Goal: Information Seeking & Learning: Learn about a topic

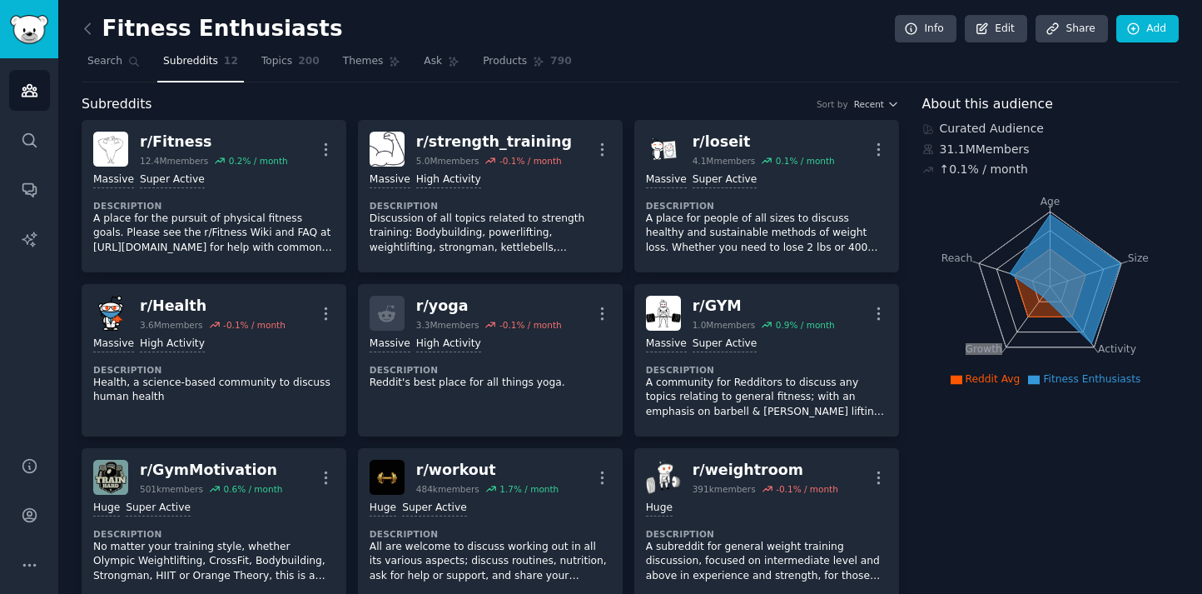
scroll to position [997, 0]
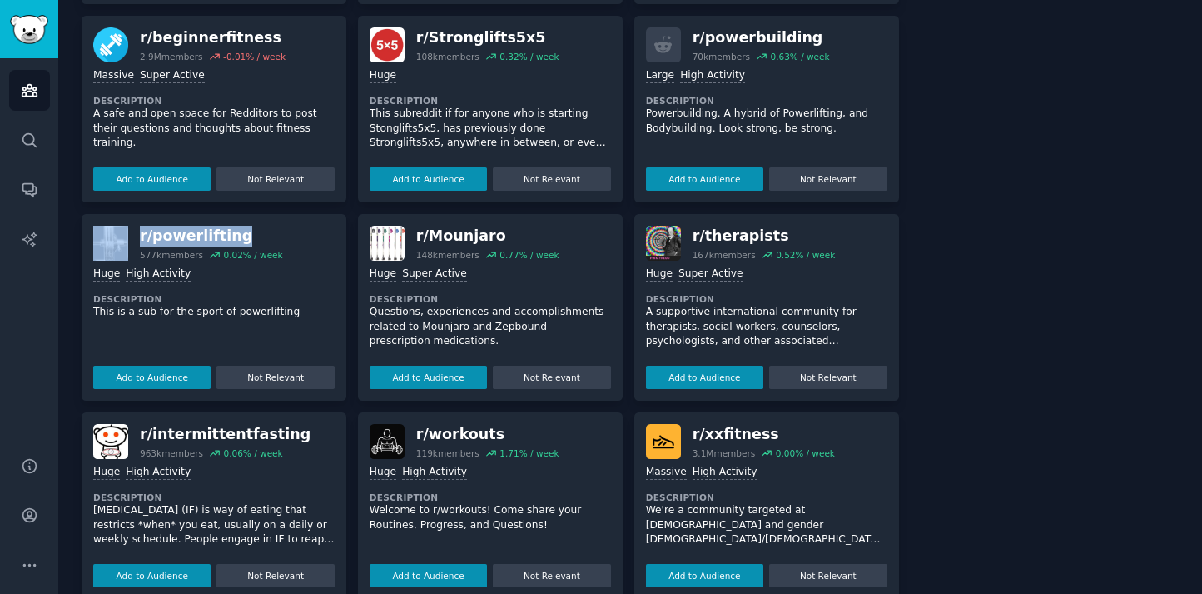
copy div "r/ powerlifting"
drag, startPoint x: 296, startPoint y: 230, endPoint x: 123, endPoint y: 225, distance: 173.2
click at [123, 226] on div "r/ powerlifting 577k members 0.02 % / week" at bounding box center [213, 243] width 241 height 35
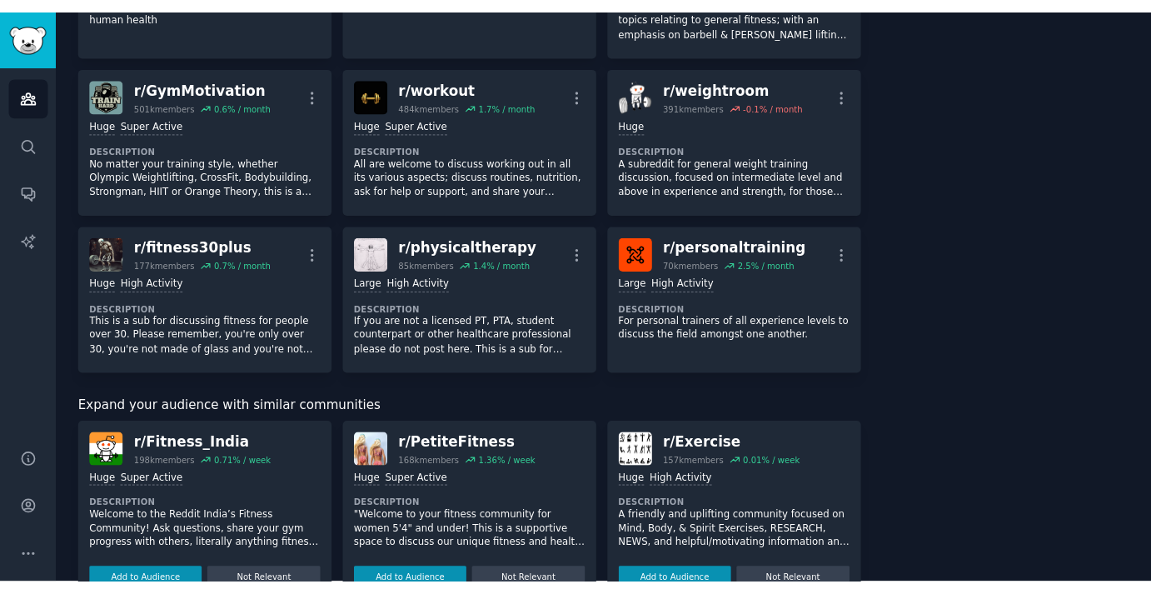
scroll to position [0, 0]
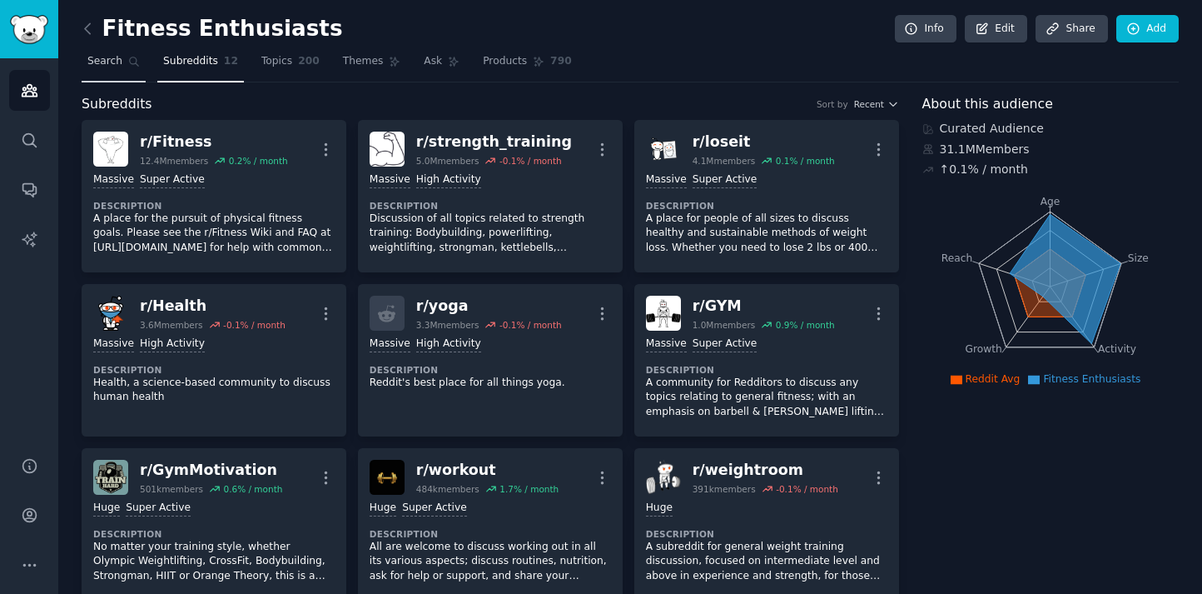
click at [115, 63] on span "Search" at bounding box center [104, 61] width 35 height 15
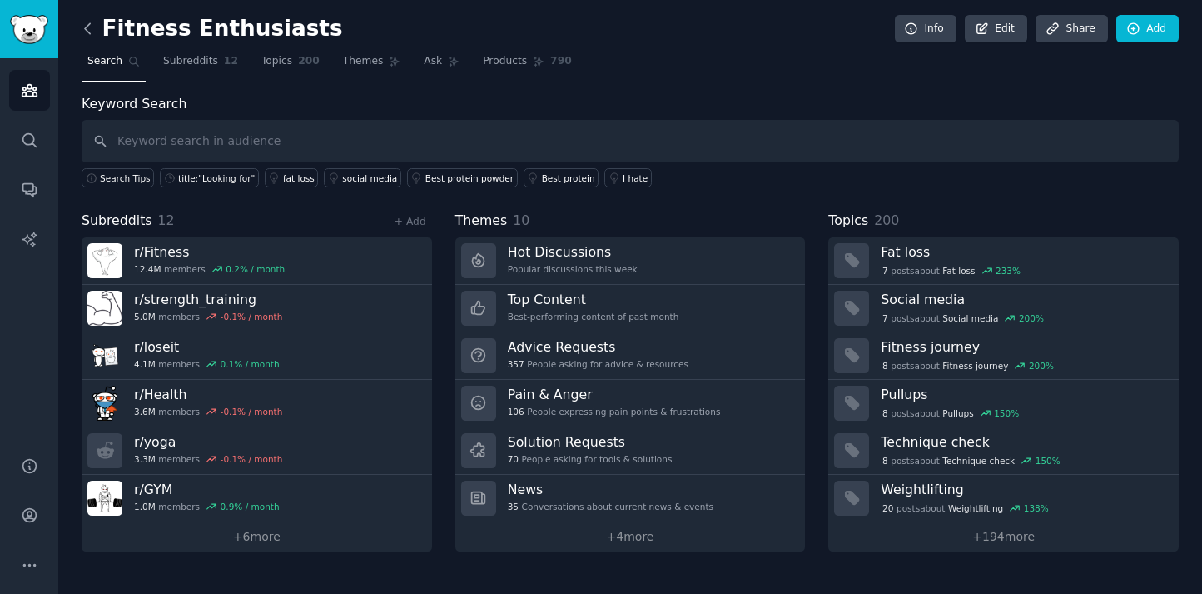
click at [92, 28] on icon at bounding box center [87, 28] width 17 height 17
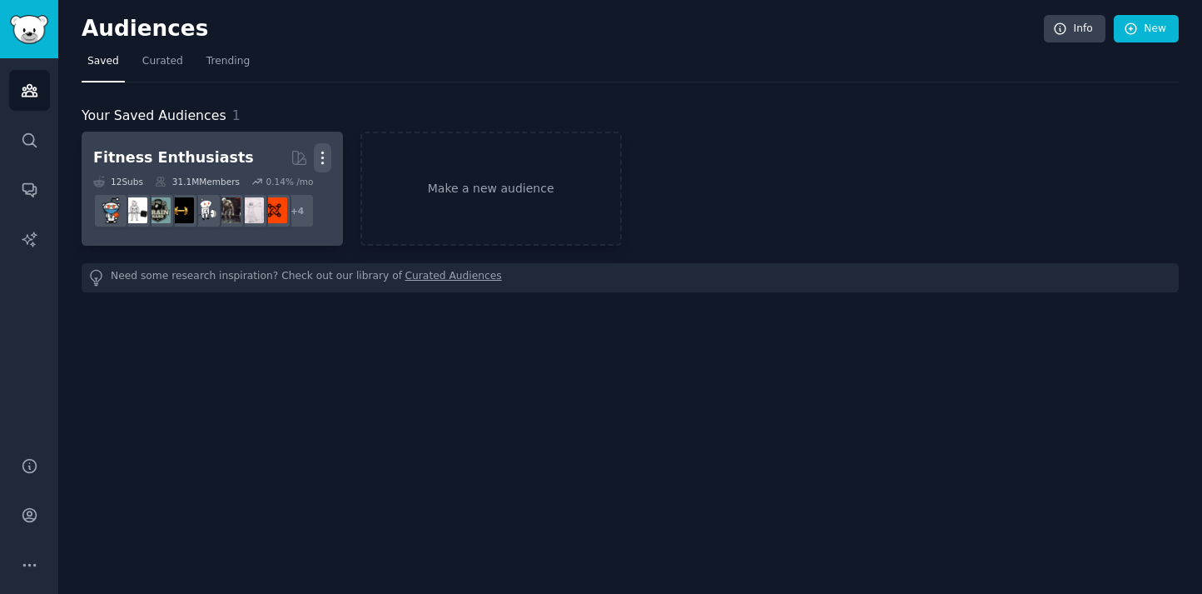
click at [325, 152] on icon "button" at bounding box center [322, 157] width 17 height 17
click at [287, 210] on div "Delete" at bounding box center [265, 193] width 79 height 35
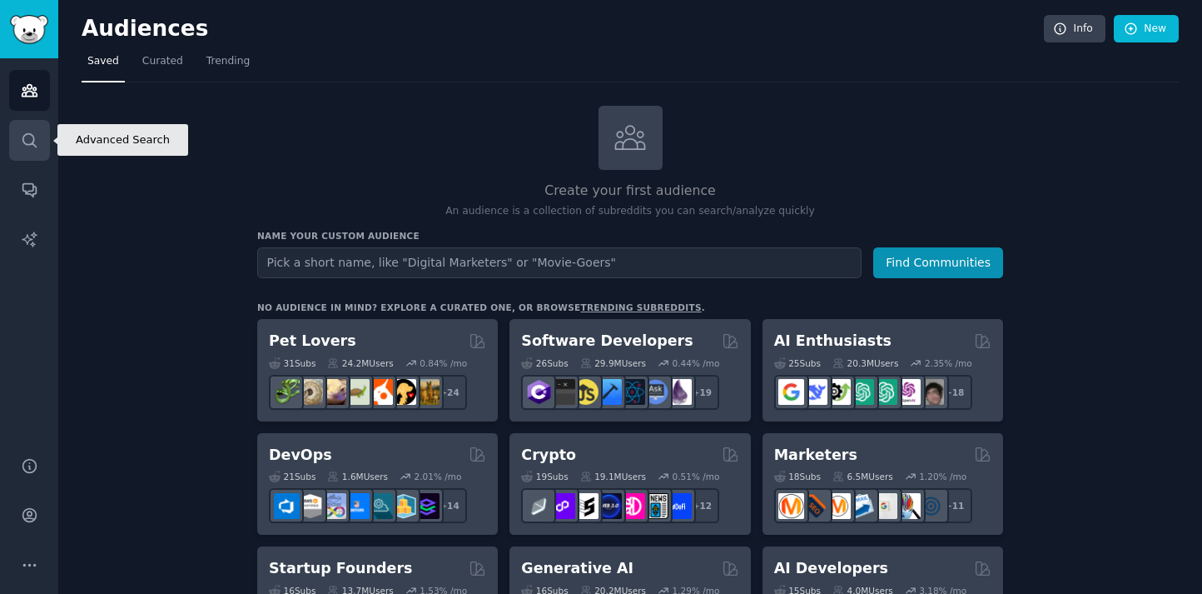
click at [22, 138] on icon "Sidebar" at bounding box center [28, 139] width 13 height 13
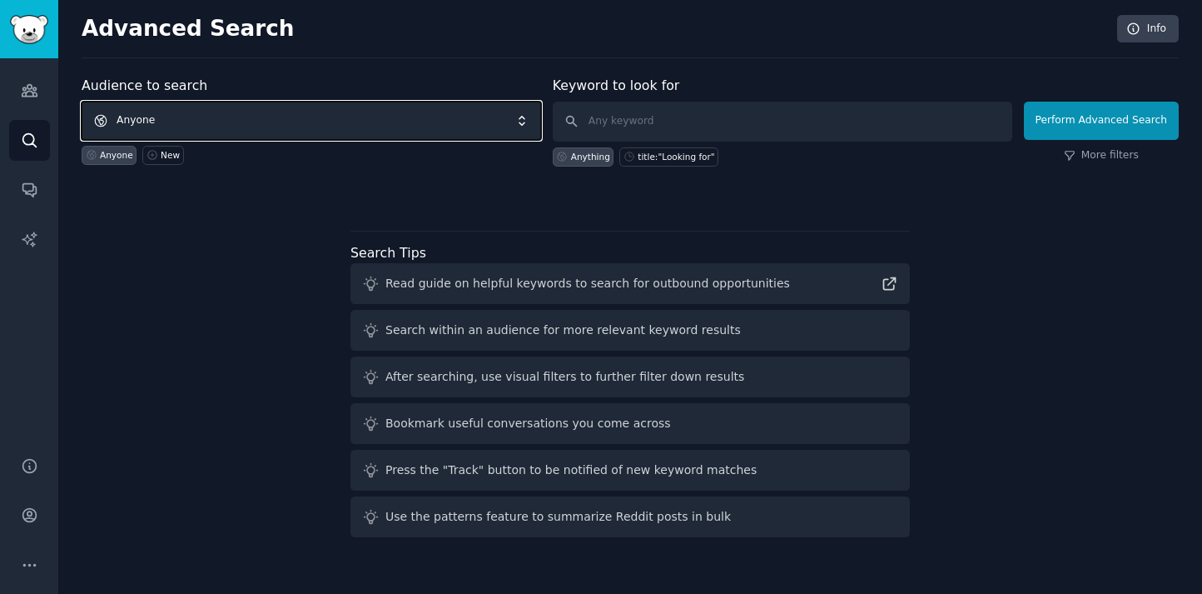
click at [344, 122] on span "Anyone" at bounding box center [312, 121] width 460 height 38
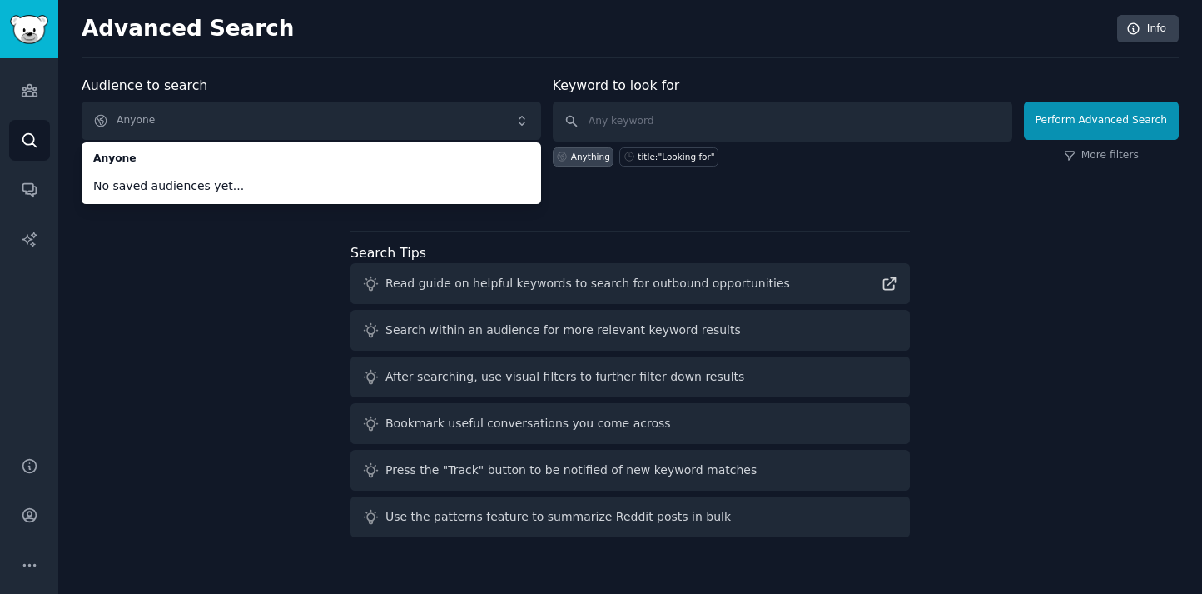
click at [343, 97] on div "Audience to search Anyone Anyone No saved audiences yet... Anyone New" at bounding box center [312, 121] width 460 height 91
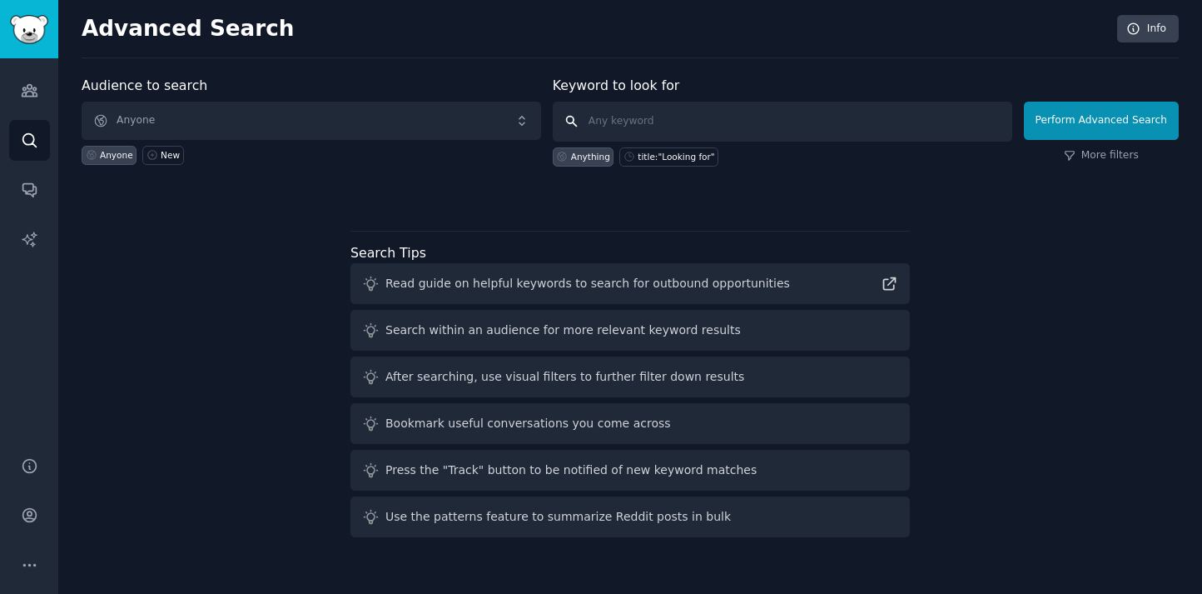
click at [713, 109] on input "text" at bounding box center [783, 122] width 460 height 40
type input "bodybuilding peptides"
click button "Perform Advanced Search" at bounding box center [1101, 121] width 155 height 38
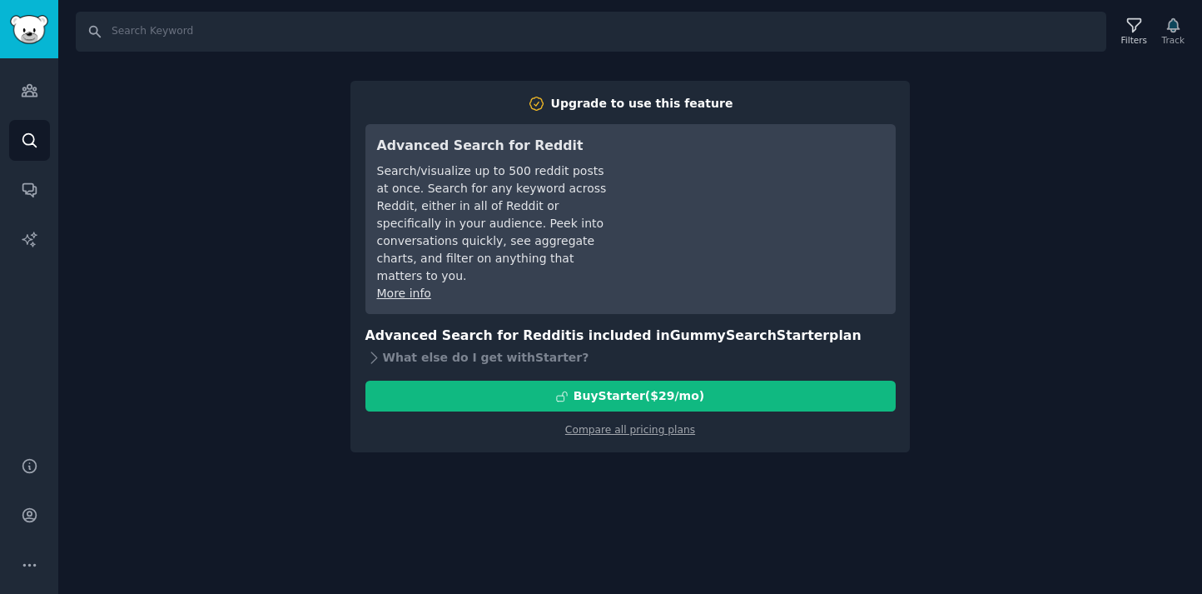
click at [683, 462] on div "Search Filters Track Upgrade to use this feature Advanced Search for Reddit Sea…" at bounding box center [630, 297] width 1144 height 594
click at [204, 46] on input "Search" at bounding box center [591, 32] width 1031 height 40
click at [29, 88] on icon "Sidebar" at bounding box center [29, 91] width 15 height 12
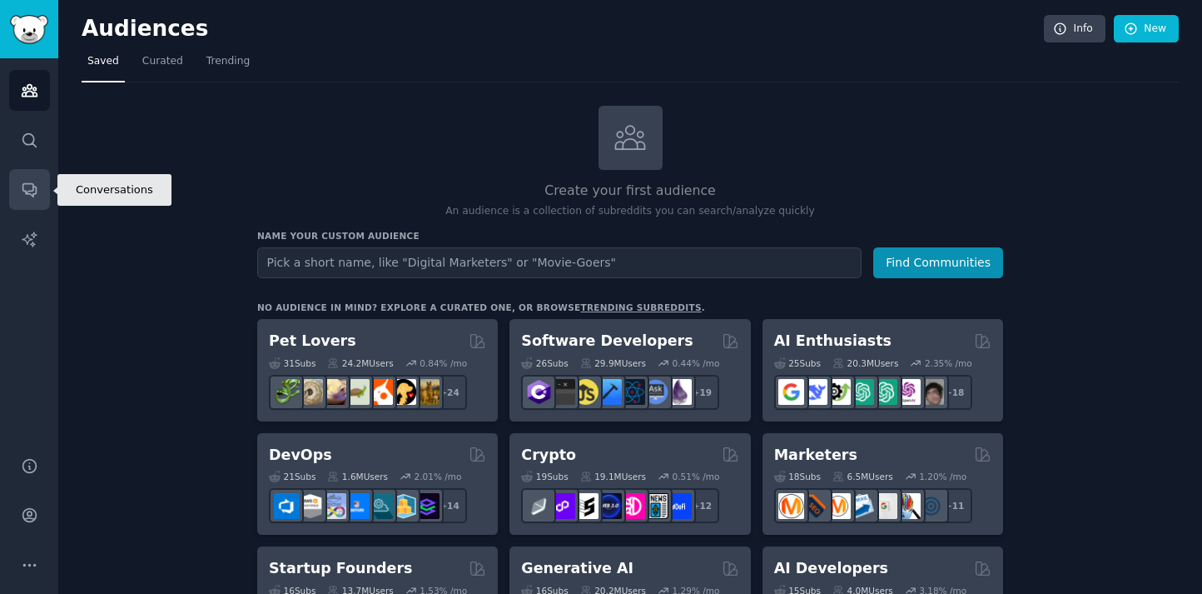
click at [47, 201] on link "Conversations" at bounding box center [29, 189] width 41 height 41
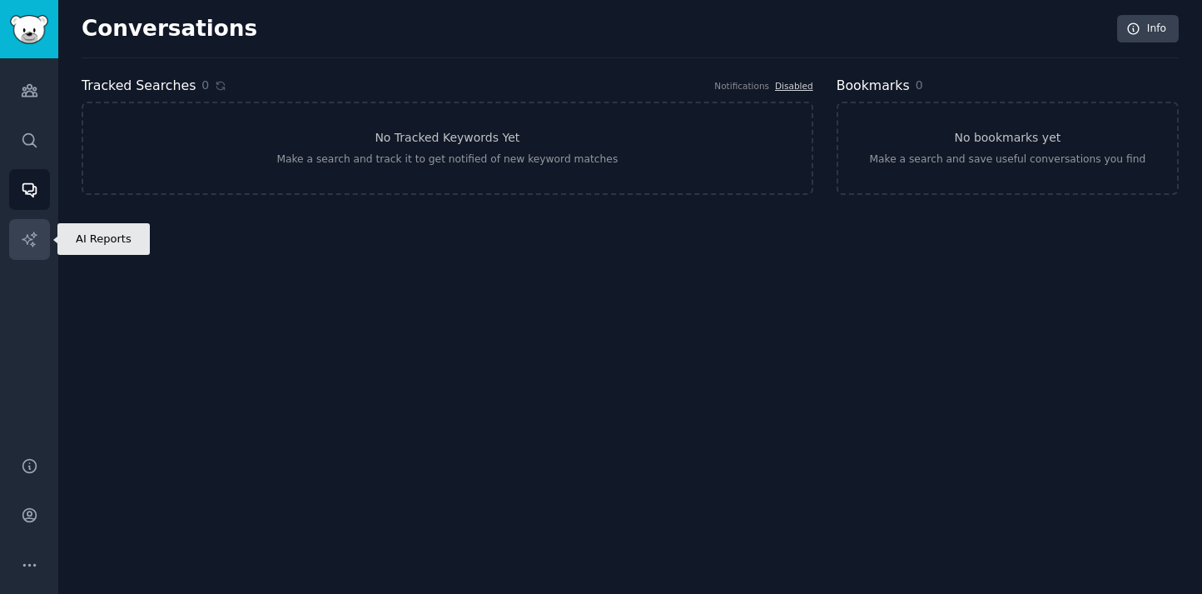
click at [43, 237] on link "AI Reports" at bounding box center [29, 239] width 41 height 41
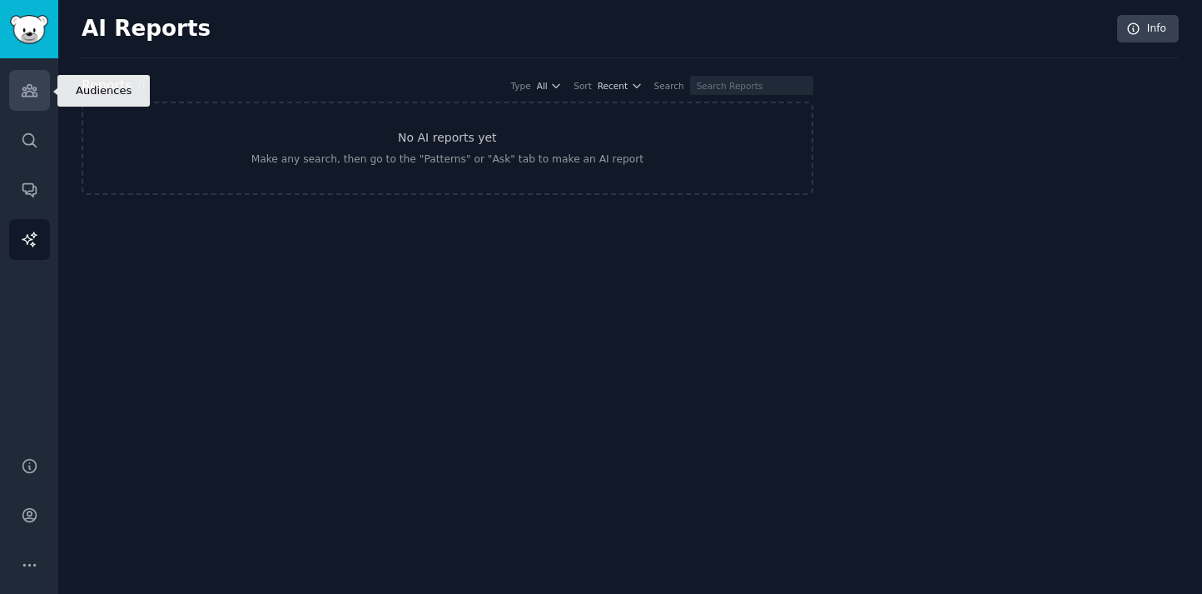
click at [43, 90] on link "Audiences" at bounding box center [29, 90] width 41 height 41
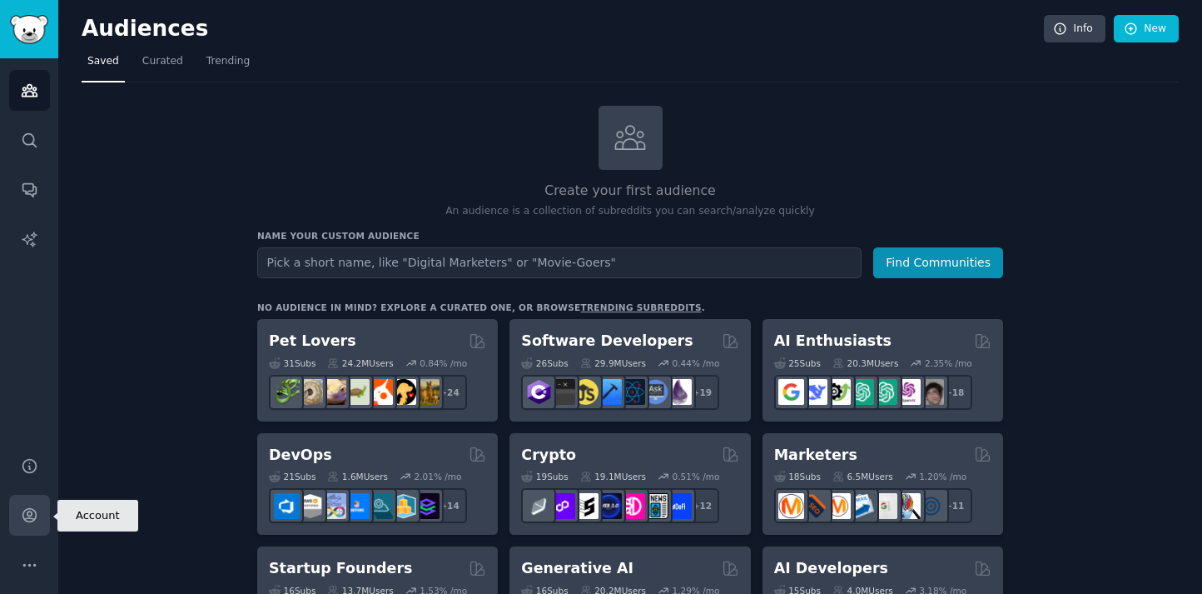
click at [40, 521] on link "Account" at bounding box center [29, 515] width 41 height 41
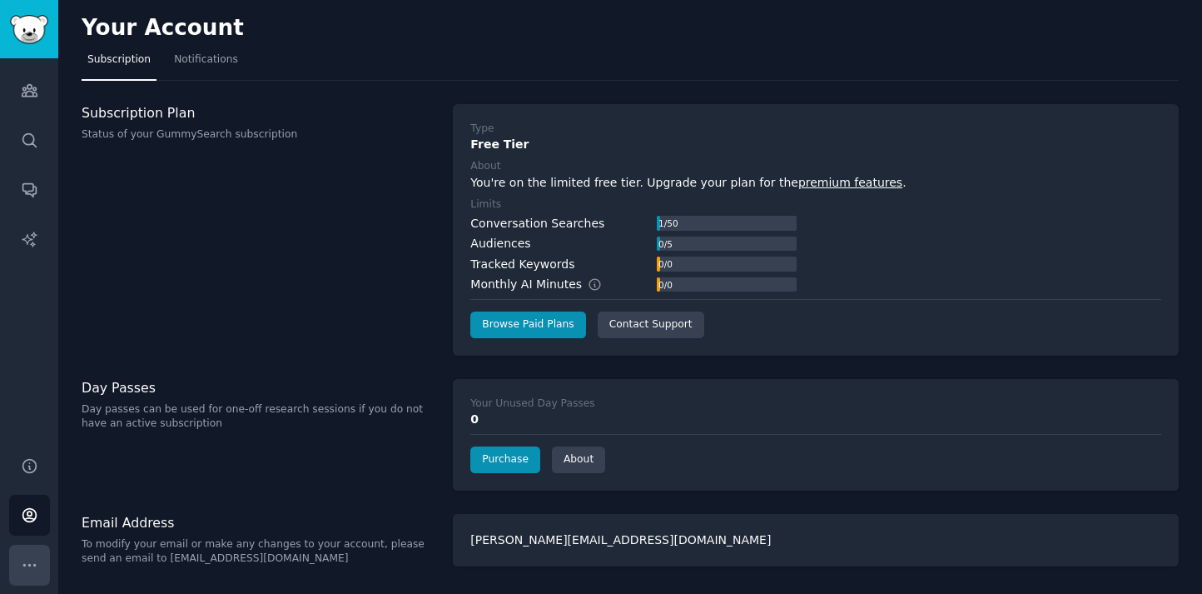
click at [37, 577] on button "More" at bounding box center [29, 564] width 41 height 41
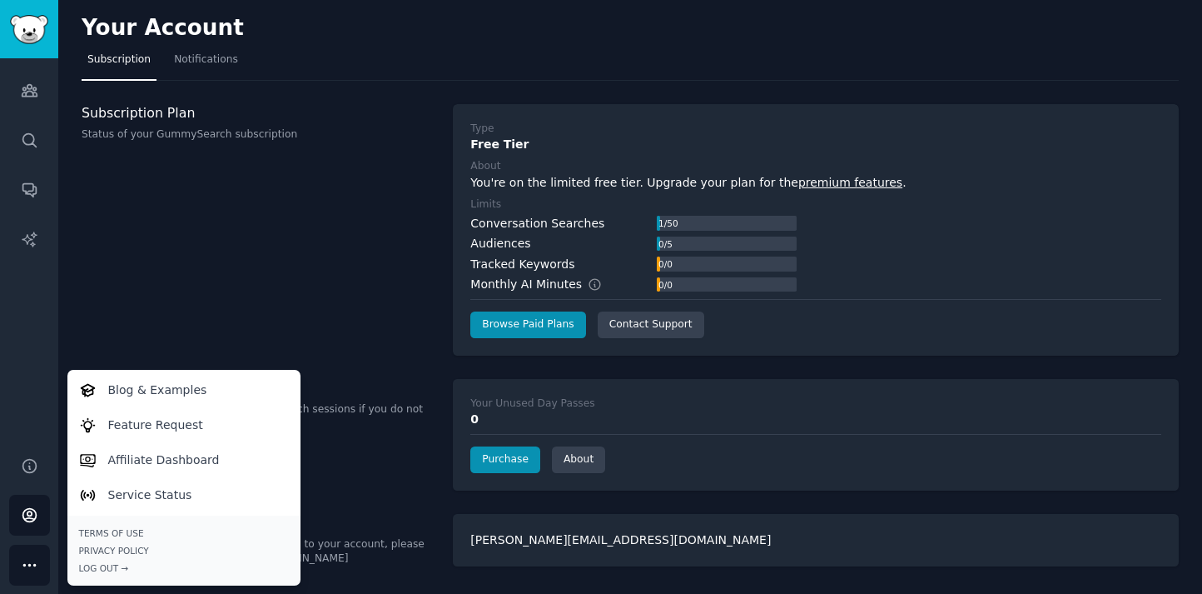
click at [149, 241] on div "Subscription Plan Status of your GummySearch subscription" at bounding box center [259, 229] width 354 height 251
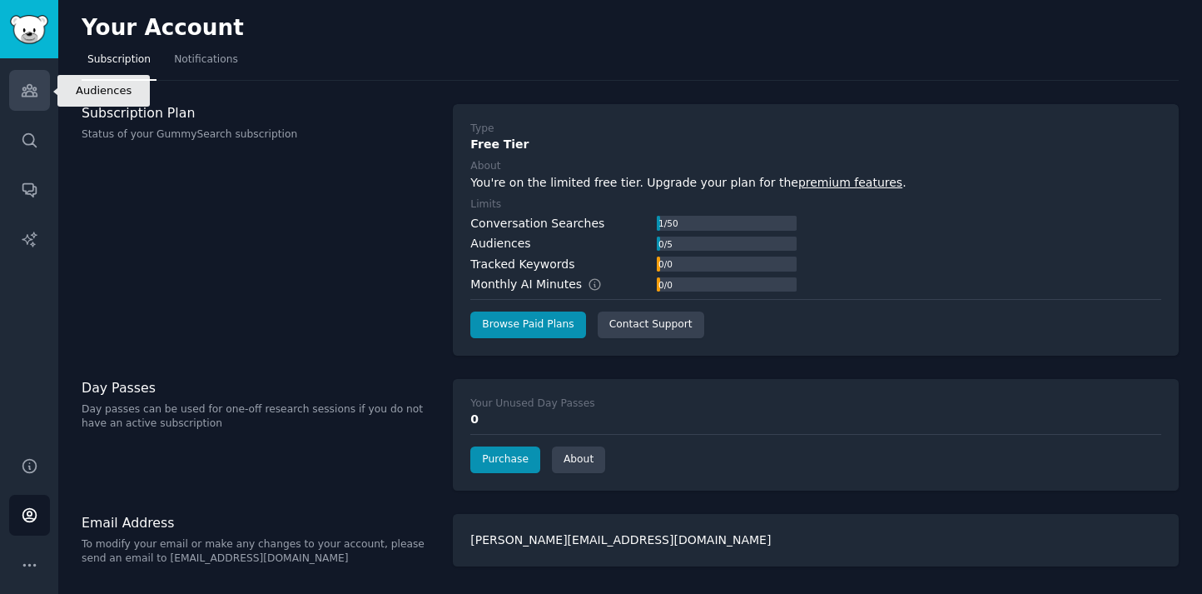
click at [37, 101] on link "Audiences" at bounding box center [29, 90] width 41 height 41
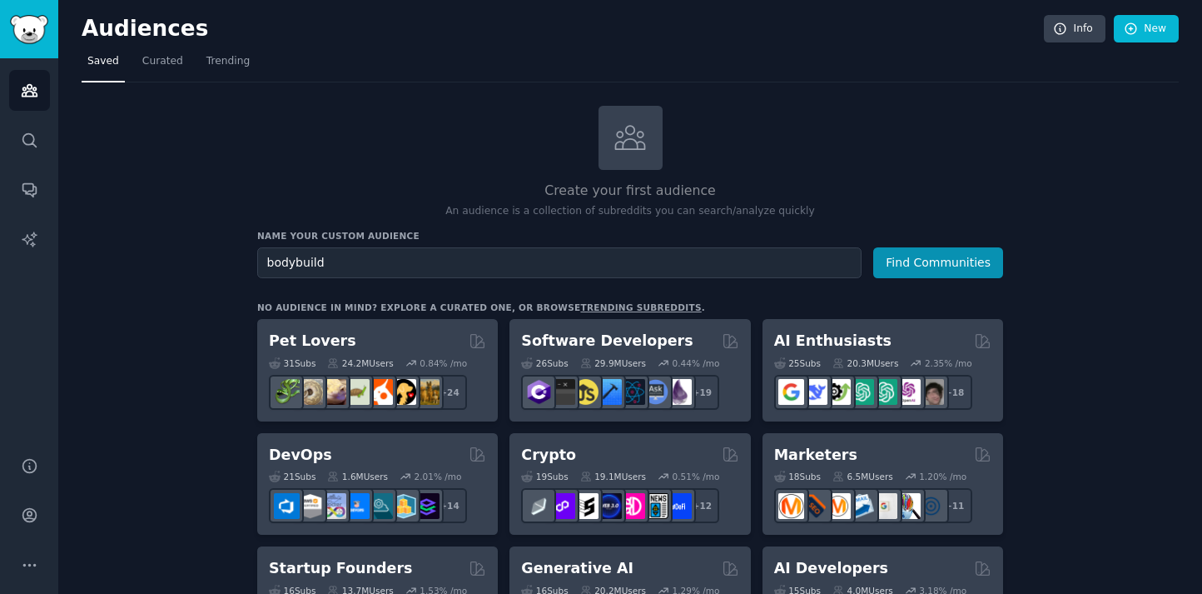
type input "bodybuild"
click at [873, 247] on button "Find Communities" at bounding box center [938, 262] width 130 height 31
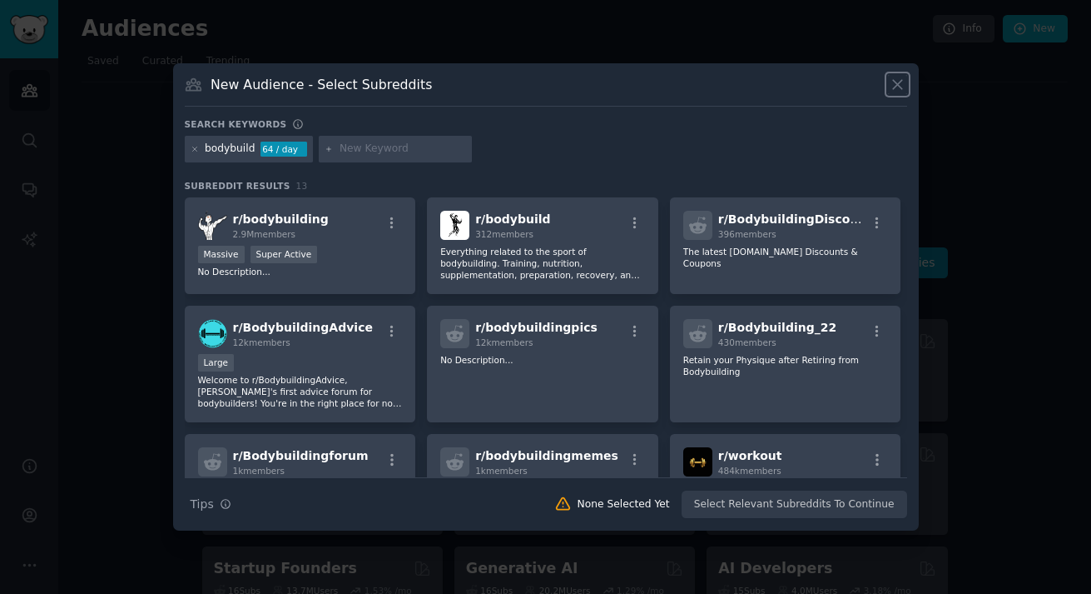
click at [899, 89] on icon at bounding box center [897, 84] width 17 height 17
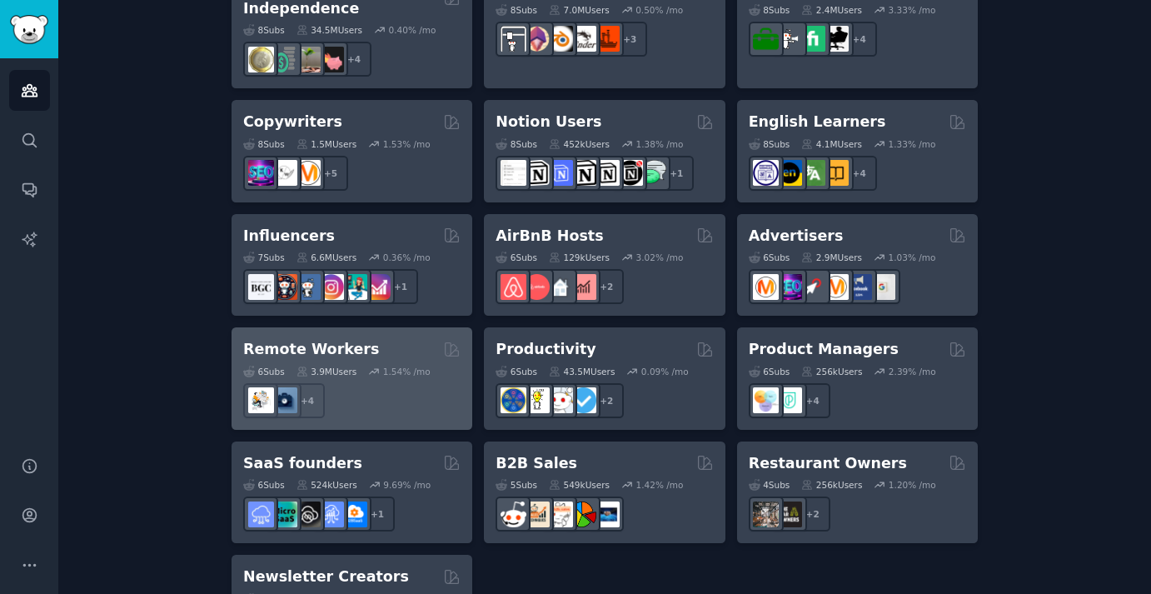
scroll to position [1327, 0]
